Goal: Transaction & Acquisition: Purchase product/service

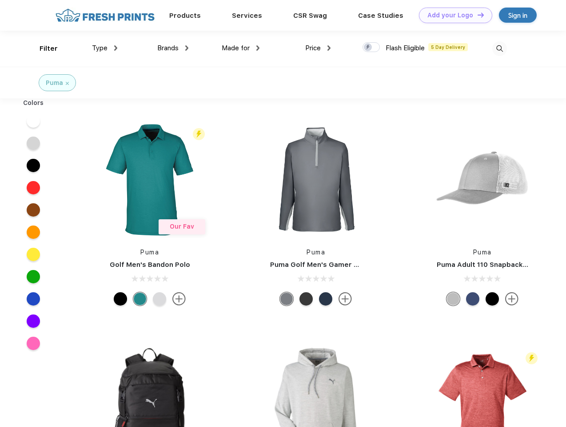
scroll to position [0, 0]
click at [452, 15] on link "Add your Logo Design Tool" at bounding box center [455, 16] width 73 height 16
click at [0, 0] on div "Design Tool" at bounding box center [0, 0] width 0 height 0
click at [477, 15] on link "Add your Logo Design Tool" at bounding box center [455, 16] width 73 height 16
click at [43, 48] on div "Filter" at bounding box center [49, 49] width 18 height 10
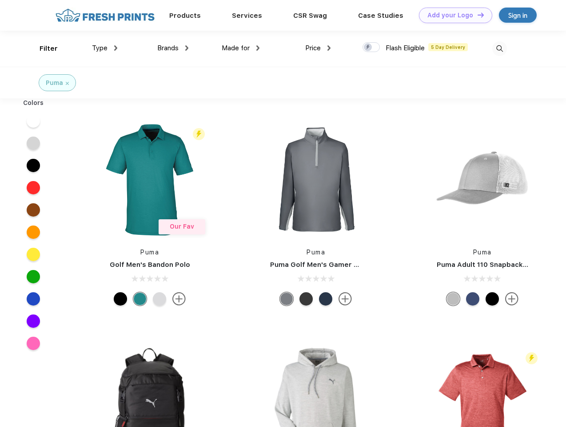
click at [105, 48] on span "Type" at bounding box center [100, 48] width 16 height 8
click at [173, 48] on span "Brands" at bounding box center [167, 48] width 21 height 8
click at [241, 48] on span "Made for" at bounding box center [236, 48] width 28 height 8
click at [318, 48] on span "Price" at bounding box center [313, 48] width 16 height 8
click at [371, 48] on div at bounding box center [371, 47] width 17 height 10
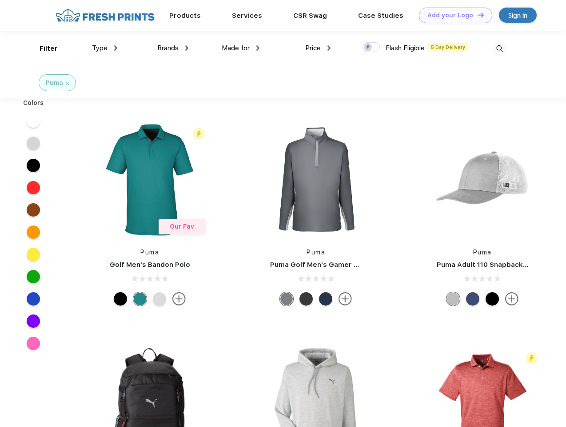
click at [368, 48] on input "checkbox" at bounding box center [366, 45] width 6 height 6
click at [499, 48] on img at bounding box center [499, 48] width 15 height 15
